Goal: Transaction & Acquisition: Purchase product/service

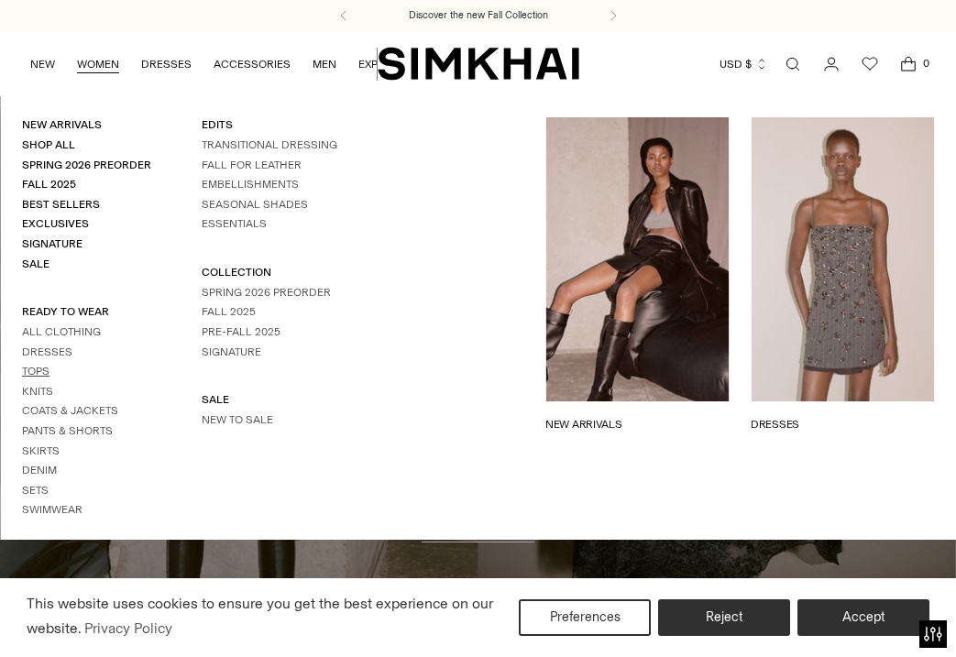
click at [41, 370] on link "Tops" at bounding box center [35, 371] width 27 height 13
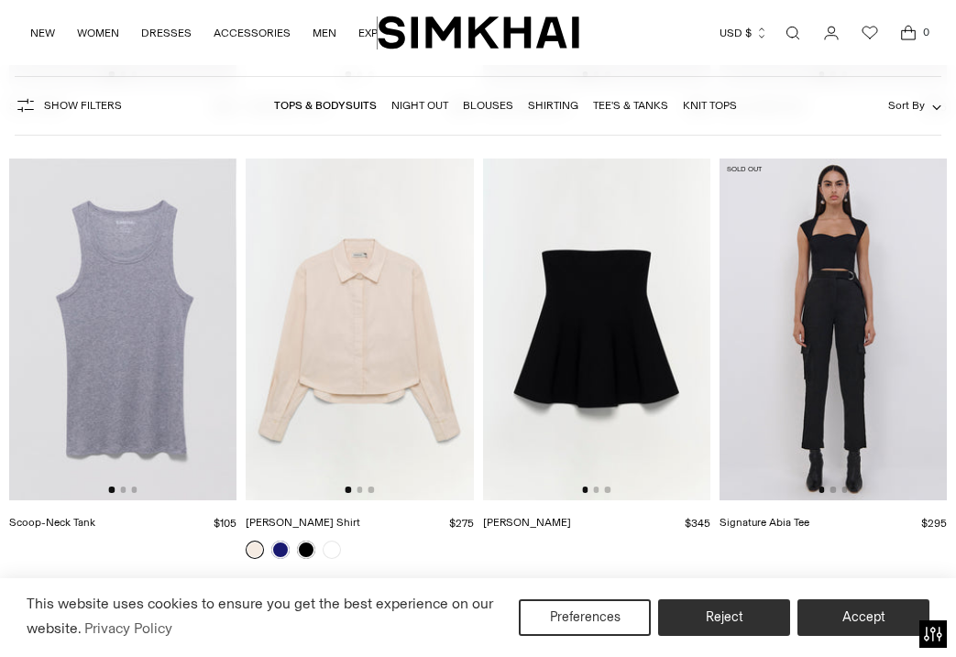
scroll to position [10937, 0]
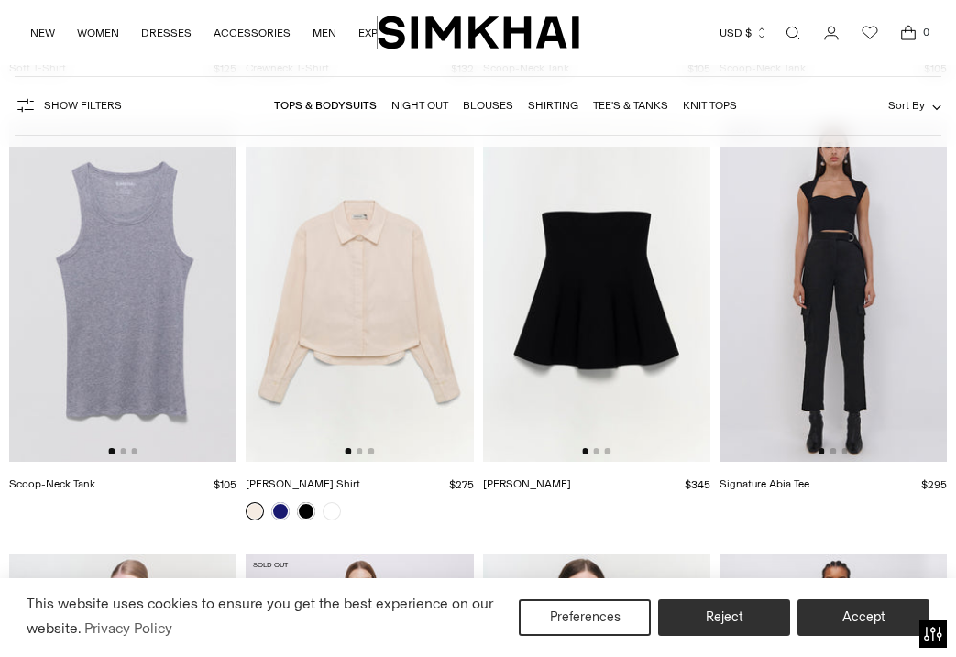
click at [586, 320] on img at bounding box center [596, 290] width 227 height 341
